Goal: Task Accomplishment & Management: Complete application form

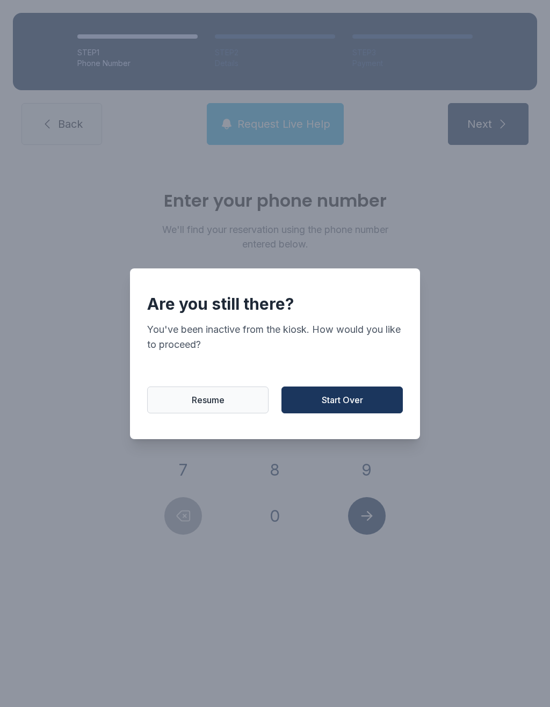
click at [376, 389] on div "Are you still there? You've been inactive from the kiosk. How would you like to…" at bounding box center [275, 353] width 290 height 171
click at [374, 404] on button "Start Over" at bounding box center [341, 400] width 121 height 27
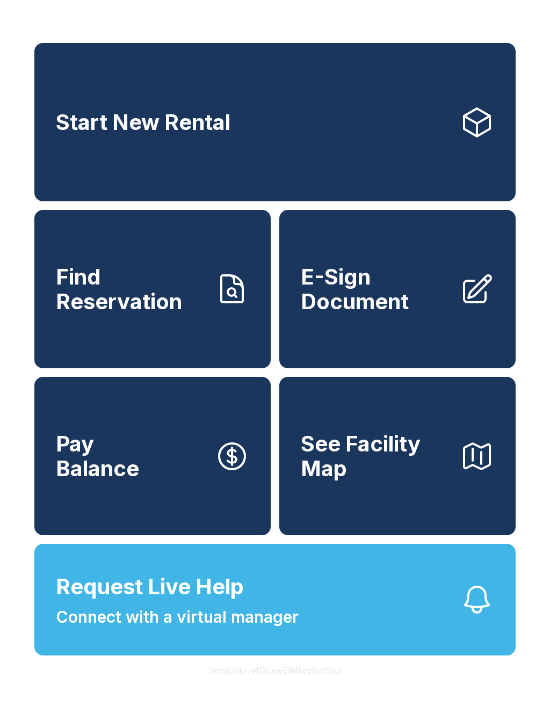
click at [387, 616] on button "Request Live Help Connect with a virtual manager" at bounding box center [274, 600] width 481 height 112
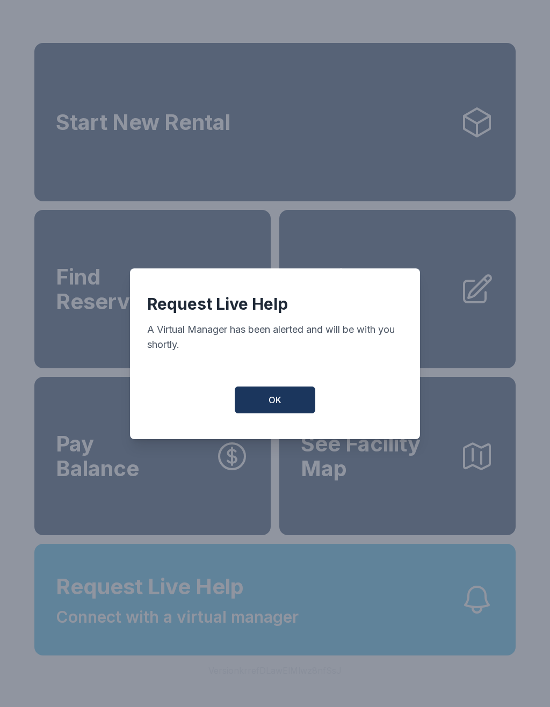
click at [300, 394] on button "OK" at bounding box center [275, 400] width 81 height 27
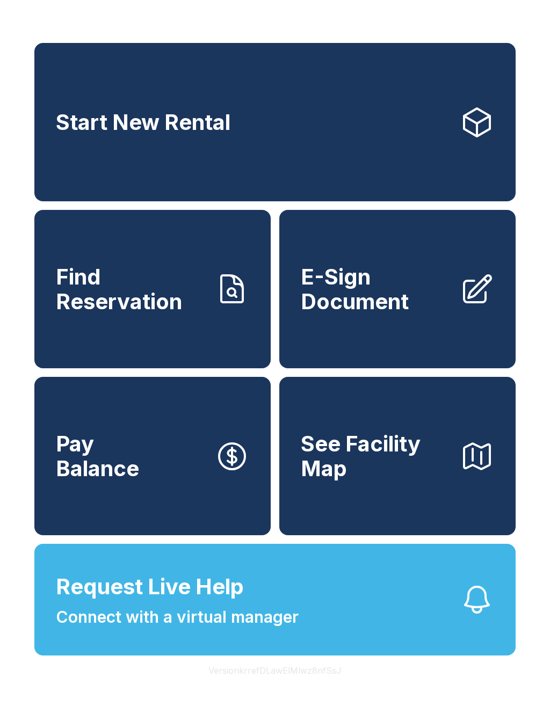
click at [151, 603] on span "Request Live Help" at bounding box center [150, 587] width 188 height 32
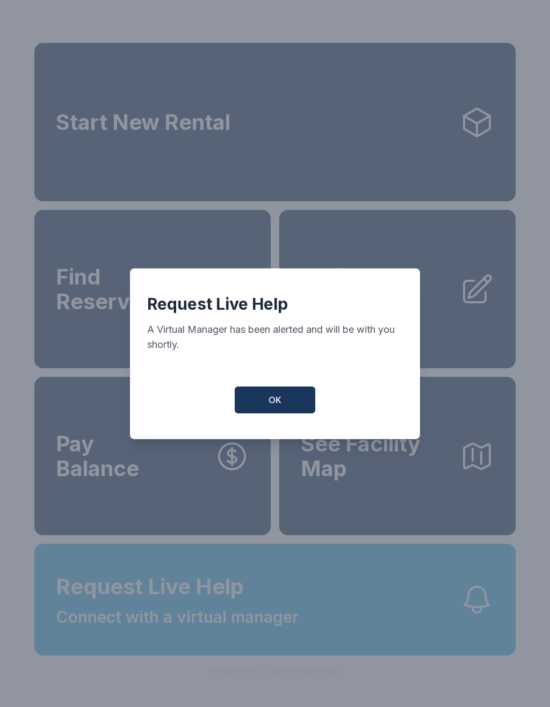
click at [282, 413] on button "OK" at bounding box center [275, 400] width 81 height 27
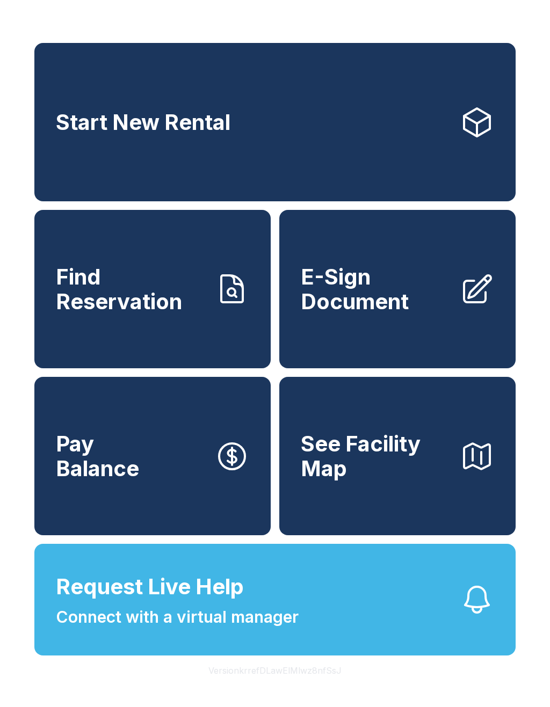
click at [361, 300] on span "E-Sign Document" at bounding box center [376, 289] width 150 height 49
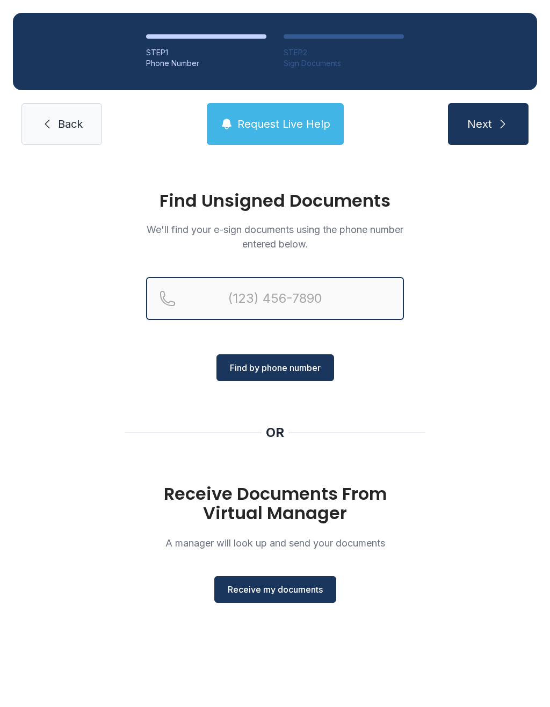
click at [311, 307] on input "Reservation phone number" at bounding box center [275, 298] width 258 height 43
click at [332, 299] on input "(202) 320-7" at bounding box center [275, 298] width 258 height 43
type input "("
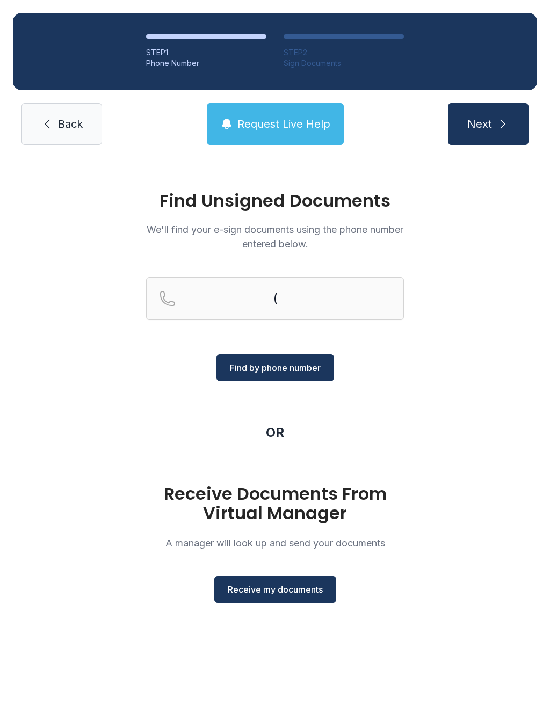
click at [528, 407] on div "Find Unsigned Documents We'll find your e-sign documents using the phone number…" at bounding box center [275, 402] width 550 height 488
click at [305, 593] on span "Receive my documents" at bounding box center [275, 589] width 95 height 13
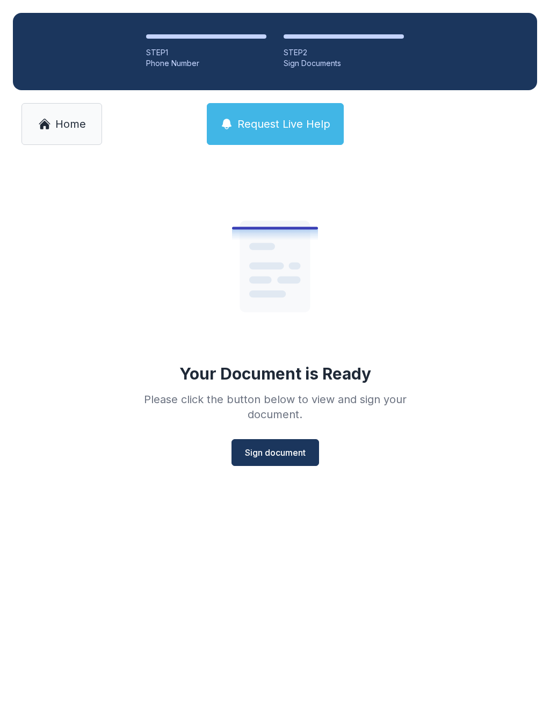
click at [283, 457] on span "Sign document" at bounding box center [275, 452] width 61 height 13
click at [65, 118] on span "Home" at bounding box center [70, 123] width 31 height 15
